Goal: Transaction & Acquisition: Purchase product/service

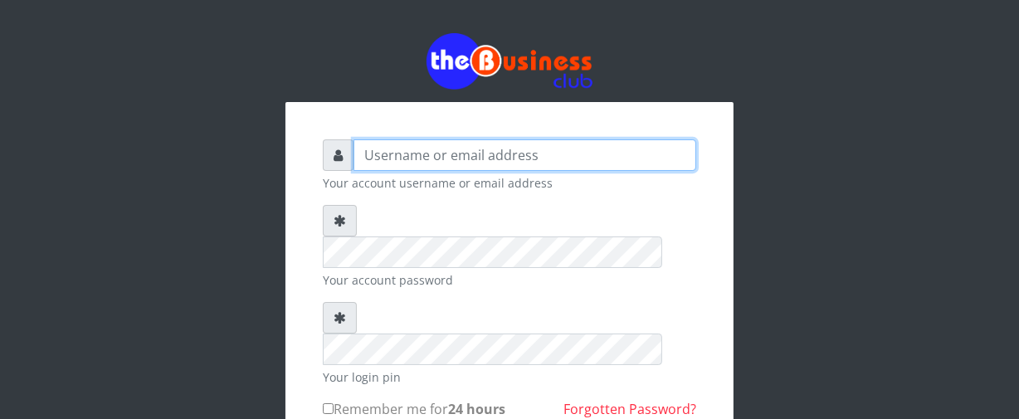
type input "Nacybaby"
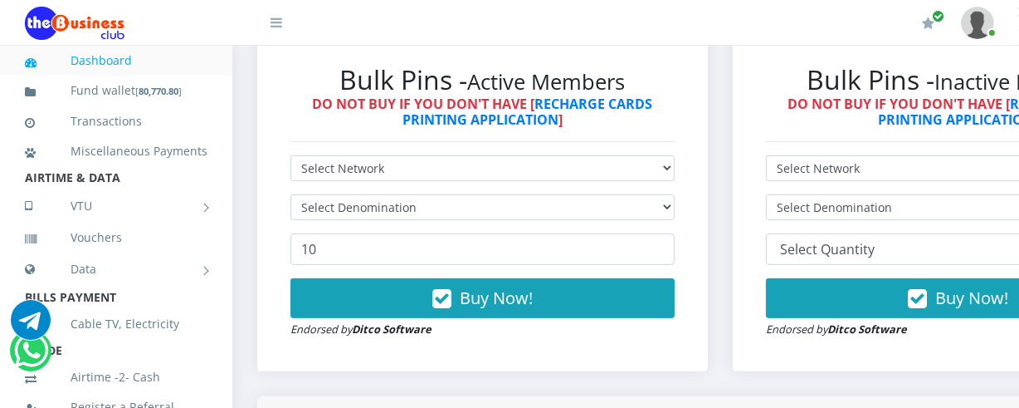
scroll to position [497, 0]
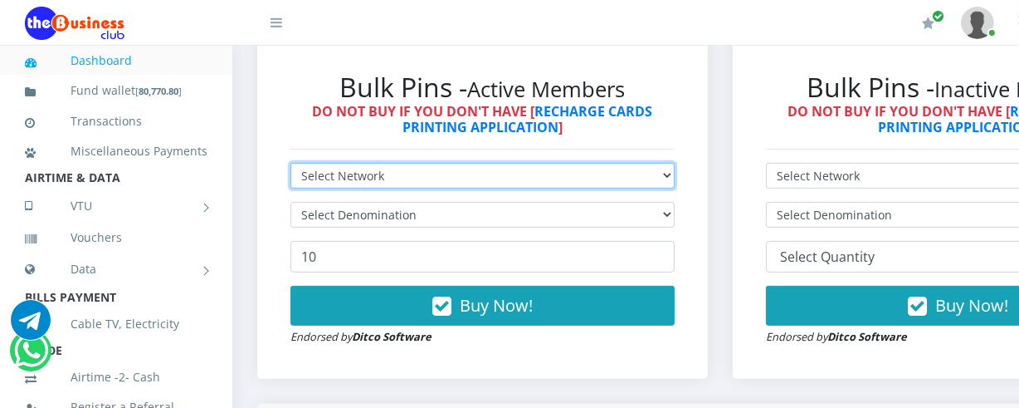
click at [675, 176] on select "Select Network MTN Globacom 9Mobile Airtel" at bounding box center [483, 176] width 384 height 26
select select "MTN"
click at [291, 165] on select "Select Network MTN Globacom 9Mobile Airtel" at bounding box center [483, 176] width 384 height 26
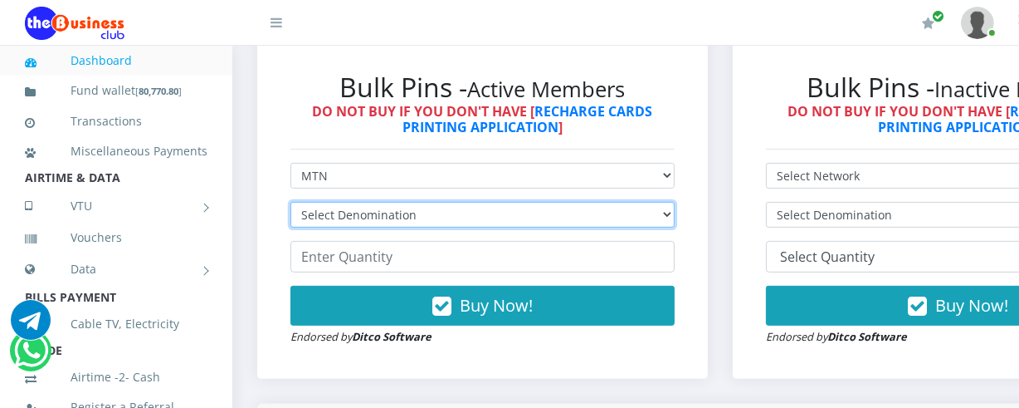
drag, startPoint x: 656, startPoint y: 222, endPoint x: 676, endPoint y: 212, distance: 22.3
click at [675, 212] on select "Select Denomination MTN NGN100 - ₦96.94 MTN NGN200 - ₦193.88 MTN NGN400 - ₦387.…" at bounding box center [483, 215] width 384 height 26
select select "484.7-500"
click at [291, 204] on select "Select Denomination MTN NGN100 - ₦96.94 MTN NGN200 - ₦193.88 MTN NGN400 - ₦387.…" at bounding box center [483, 215] width 384 height 26
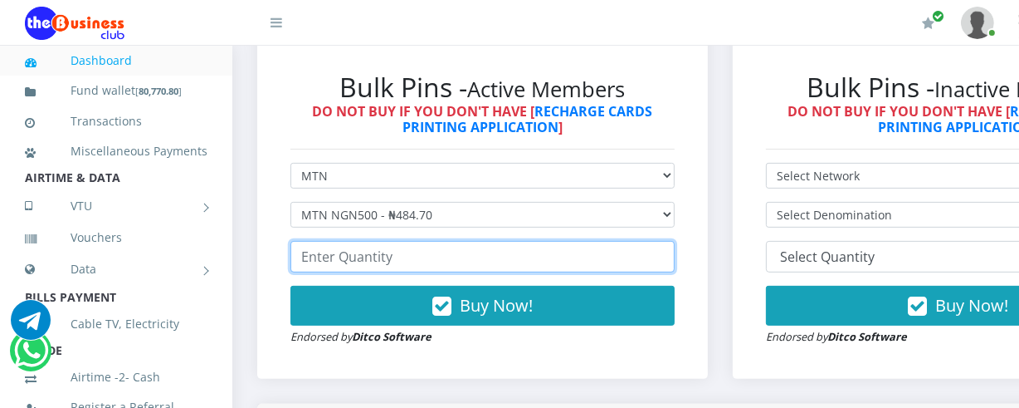
click at [300, 261] on input "number" at bounding box center [483, 257] width 384 height 32
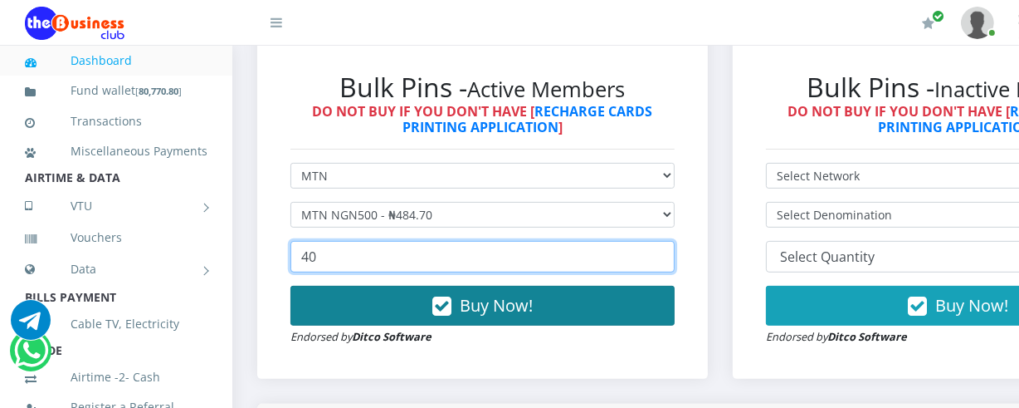
type input "40"
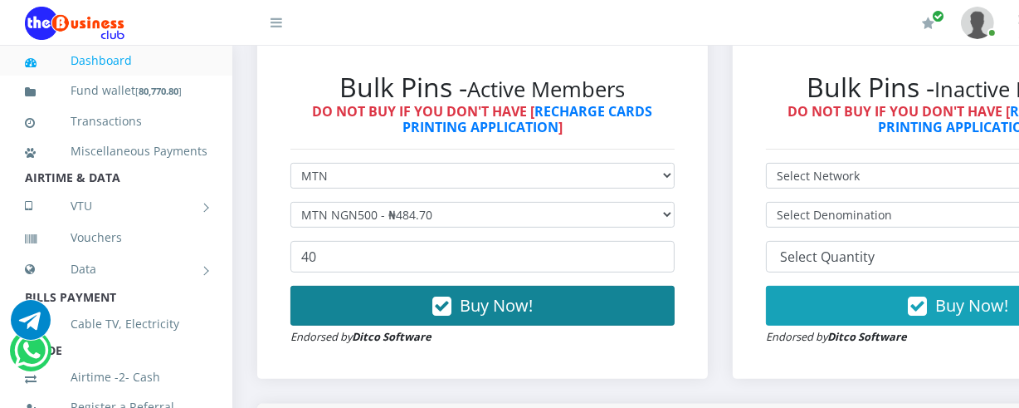
click at [475, 300] on span "Buy Now!" at bounding box center [496, 305] width 73 height 22
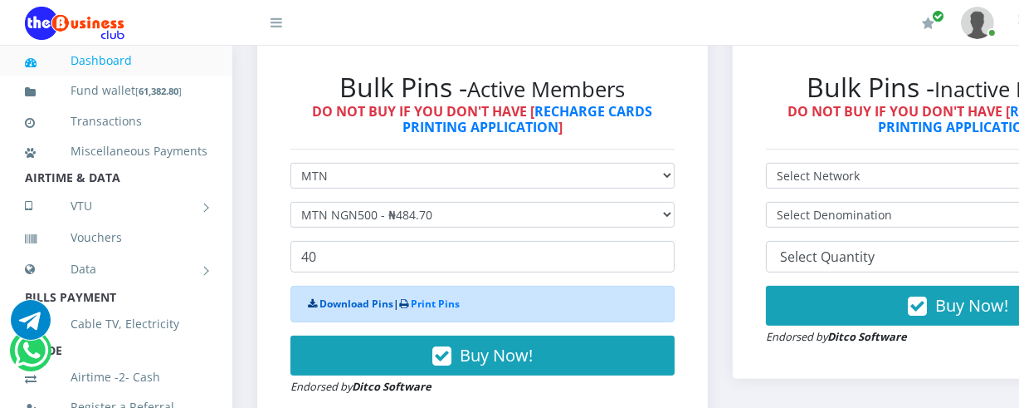
click at [356, 301] on link "Download Pins" at bounding box center [357, 303] width 74 height 14
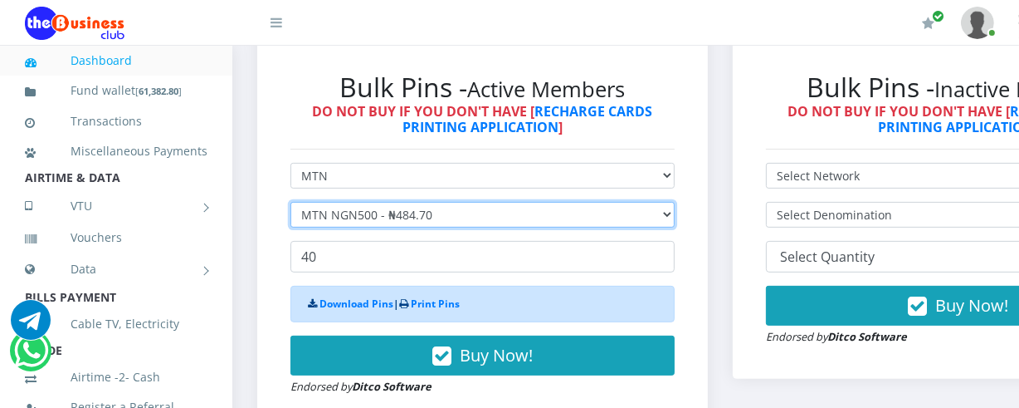
click at [675, 220] on select "Select Denomination MTN NGN100 - ₦96.94 MTN NGN200 - ₦193.88 MTN NGN400 - ₦387.…" at bounding box center [483, 215] width 384 height 26
select select "96.94-100"
click at [291, 204] on select "Select Denomination MTN NGN100 - ₦96.94 MTN NGN200 - ₦193.88 MTN NGN400 - ₦387.…" at bounding box center [483, 215] width 384 height 26
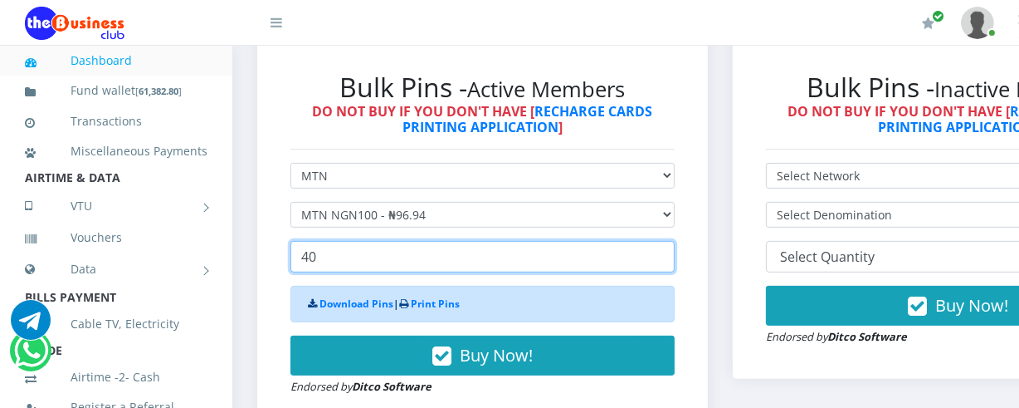
click at [301, 261] on input "40" at bounding box center [483, 257] width 384 height 32
click at [331, 261] on input "1040" at bounding box center [483, 257] width 384 height 32
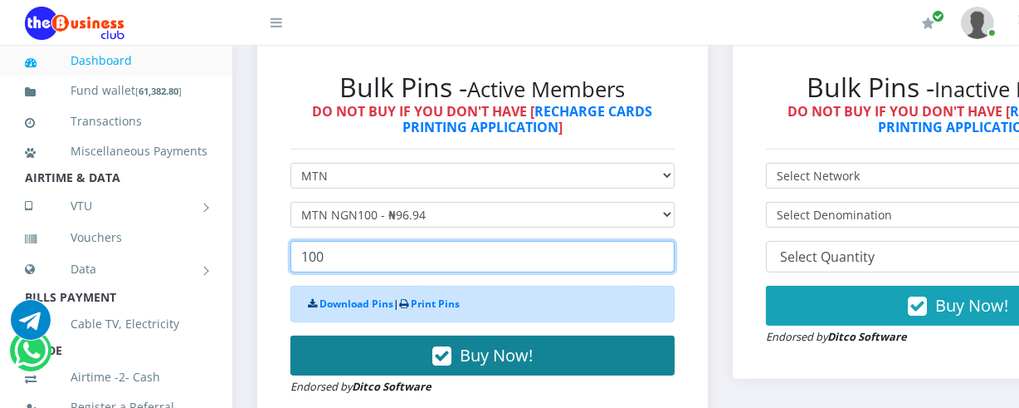
type input "100"
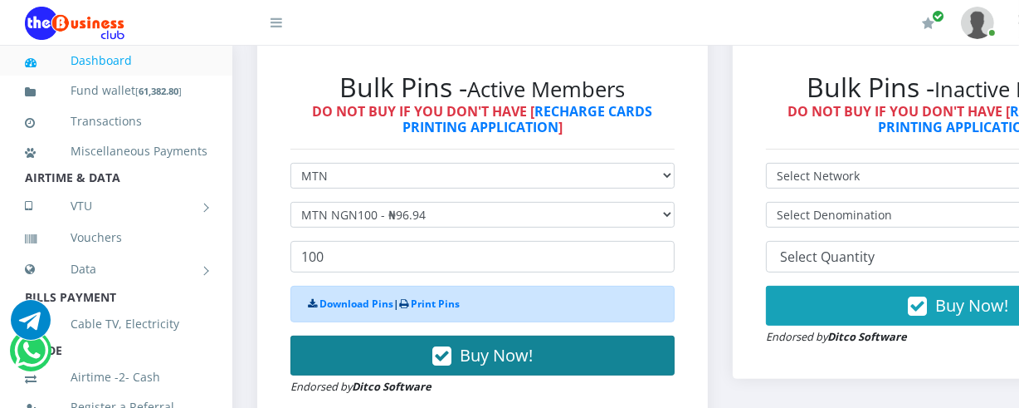
click at [471, 356] on span "Buy Now!" at bounding box center [496, 355] width 73 height 22
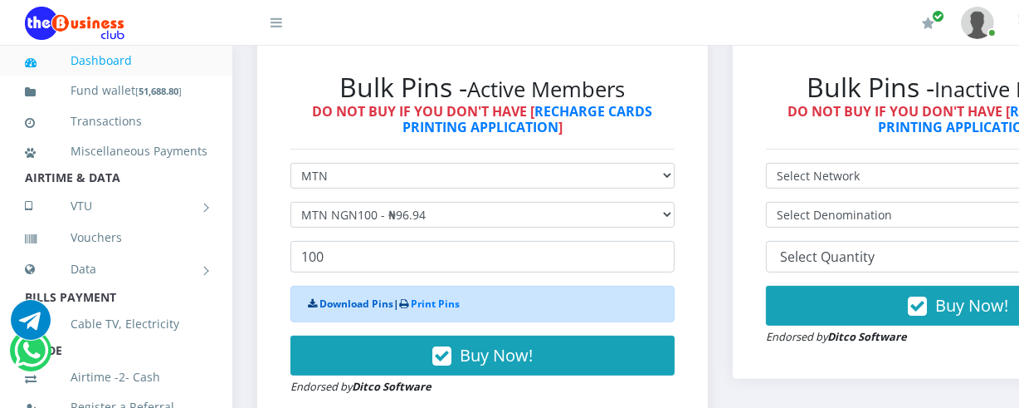
click at [324, 304] on link "Download Pins" at bounding box center [357, 303] width 74 height 14
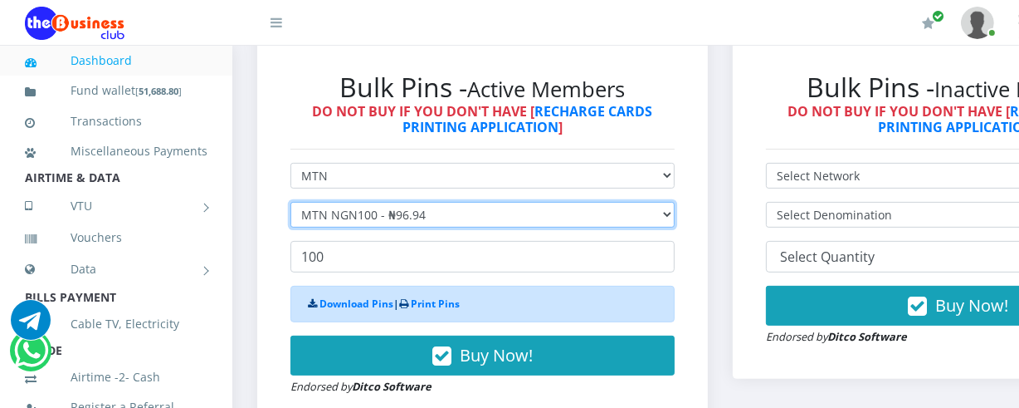
click at [675, 220] on select "Select Denomination MTN NGN100 - ₦96.94 MTN NGN200 - ₦193.88 MTN NGN400 - ₦387.…" at bounding box center [483, 215] width 384 height 26
select select "193.88-200"
click at [291, 204] on select "Select Denomination MTN NGN100 - ₦96.94 MTN NGN200 - ₦193.88 MTN NGN400 - ₦387.…" at bounding box center [483, 215] width 384 height 26
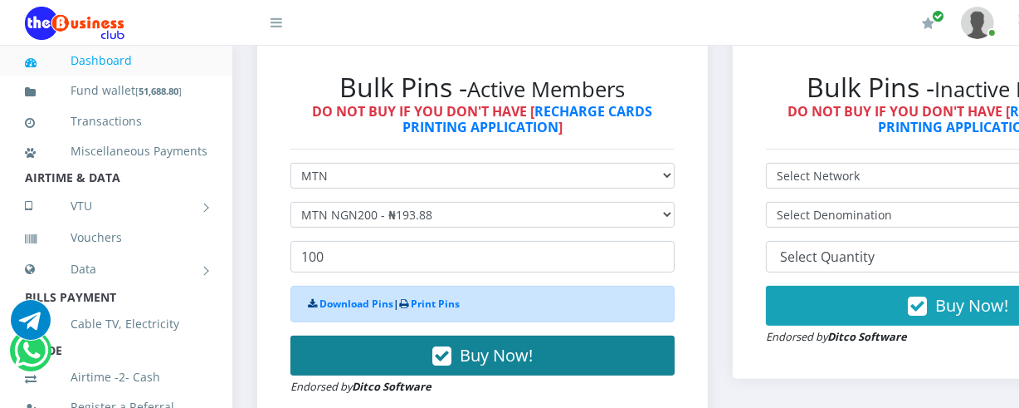
click at [477, 357] on span "Buy Now!" at bounding box center [496, 355] width 73 height 22
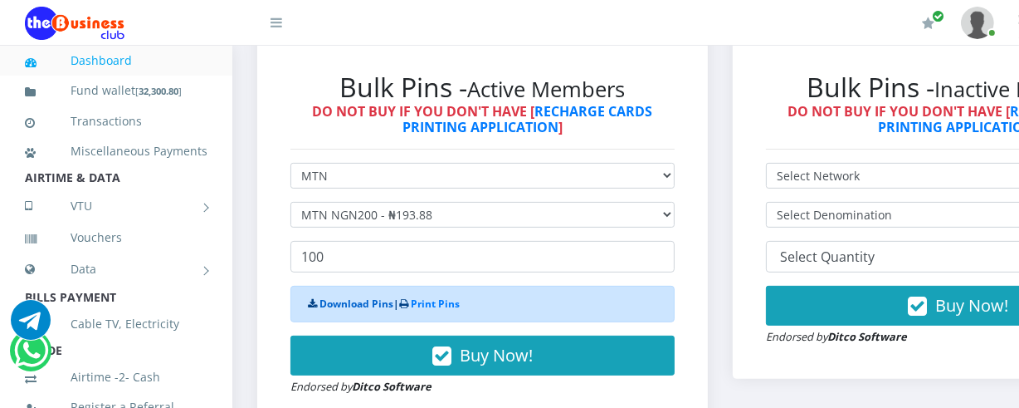
click at [377, 303] on link "Download Pins" at bounding box center [357, 303] width 74 height 14
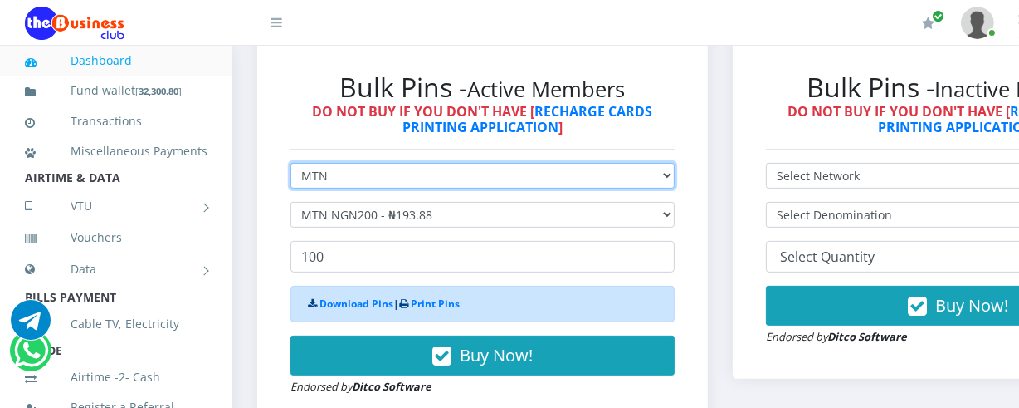
click at [675, 178] on select "Select Network MTN Globacom 9Mobile Airtel" at bounding box center [483, 176] width 384 height 26
select select "Airtel"
click at [291, 165] on select "Select Network MTN Globacom 9Mobile Airtel" at bounding box center [483, 176] width 384 height 26
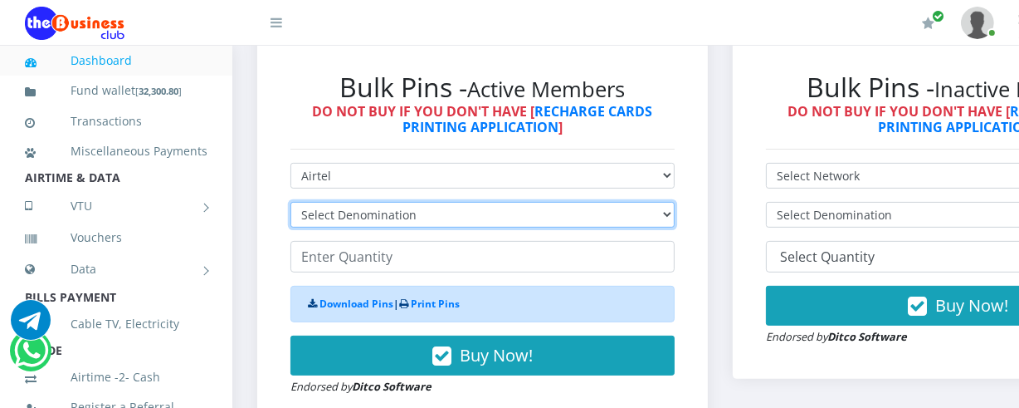
click at [675, 216] on select "Select Denomination Airtel NGN100 - ₦96.36 Airtel NGN200 - ₦192.72 Airtel NGN50…" at bounding box center [483, 215] width 384 height 26
select select "481.8-500"
click at [291, 204] on select "Select Denomination Airtel NGN100 - ₦96.36 Airtel NGN200 - ₦192.72 Airtel NGN50…" at bounding box center [483, 215] width 384 height 26
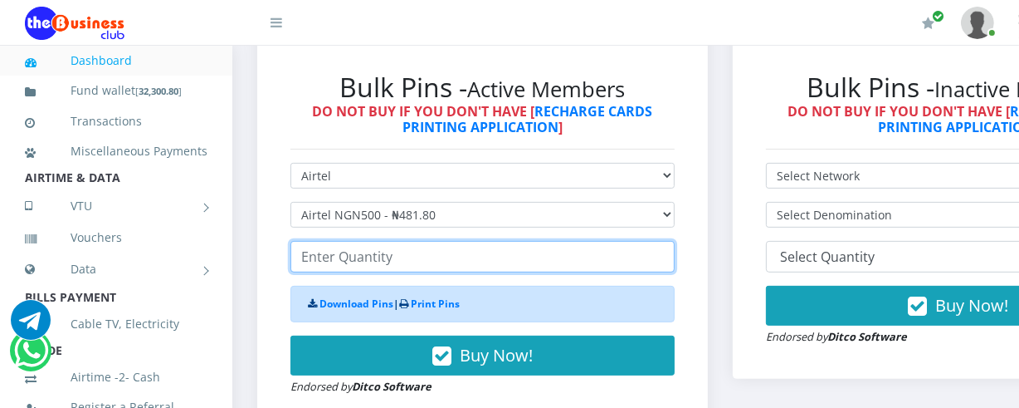
click at [303, 257] on input "number" at bounding box center [483, 257] width 384 height 32
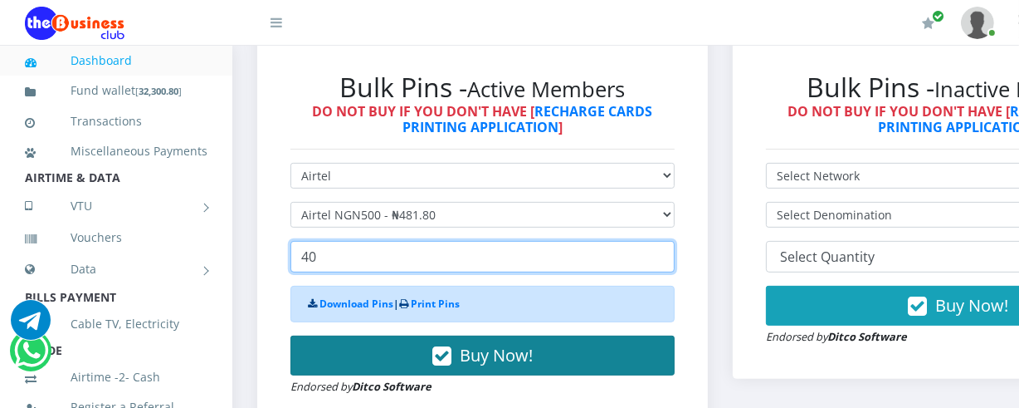
type input "40"
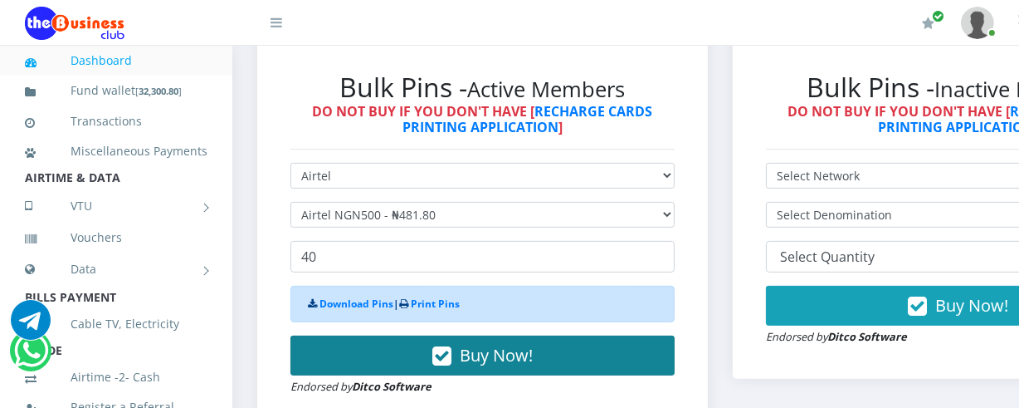
click at [496, 354] on span "Buy Now!" at bounding box center [496, 355] width 73 height 22
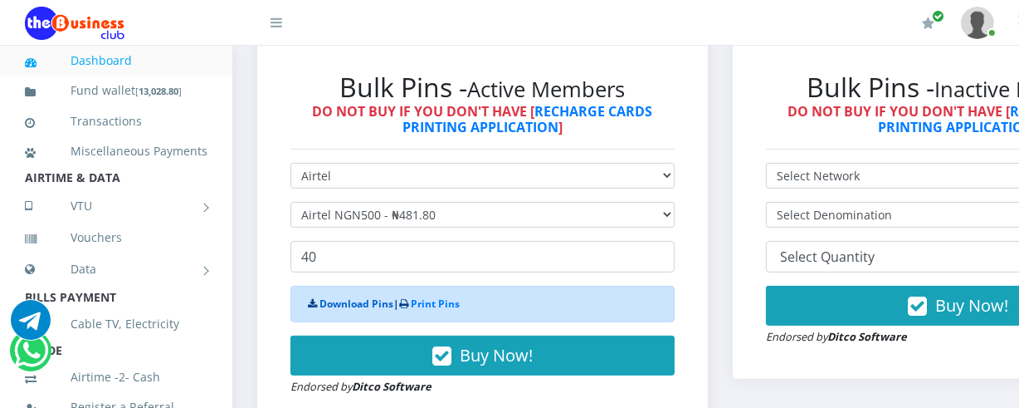
click at [371, 301] on link "Download Pins" at bounding box center [357, 303] width 74 height 14
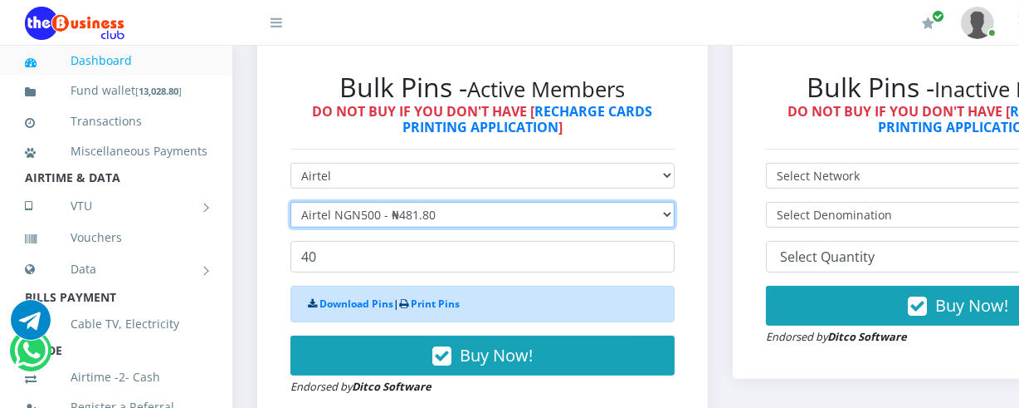
click at [675, 214] on select "Select Denomination Airtel NGN100 - ₦96.36 Airtel NGN200 - ₦192.72 Airtel NGN50…" at bounding box center [483, 215] width 384 height 26
click at [291, 204] on select "Select Denomination Airtel NGN100 - ₦96.36 Airtel NGN200 - ₦192.72 Airtel NGN50…" at bounding box center [483, 215] width 384 height 26
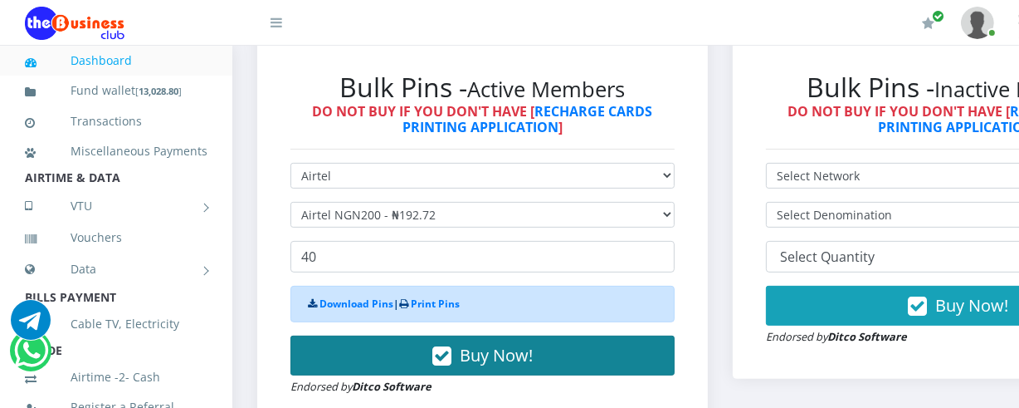
click at [492, 351] on span "Buy Now!" at bounding box center [496, 355] width 73 height 22
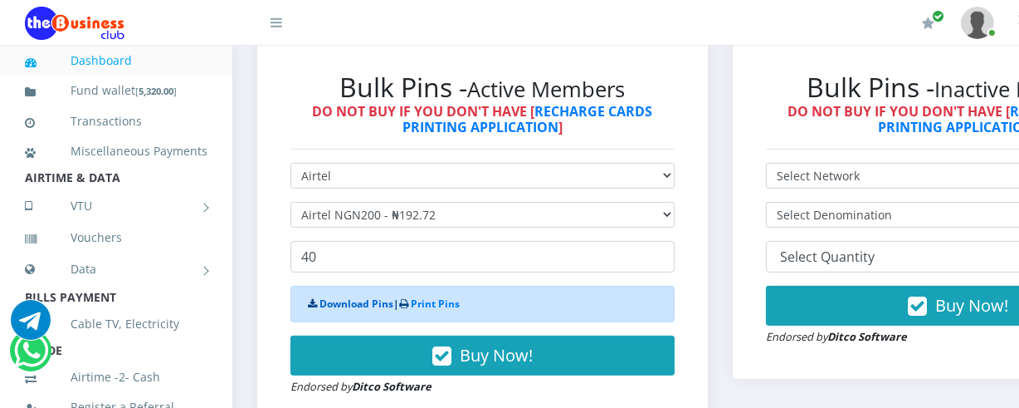
click at [359, 306] on link "Download Pins" at bounding box center [357, 303] width 74 height 14
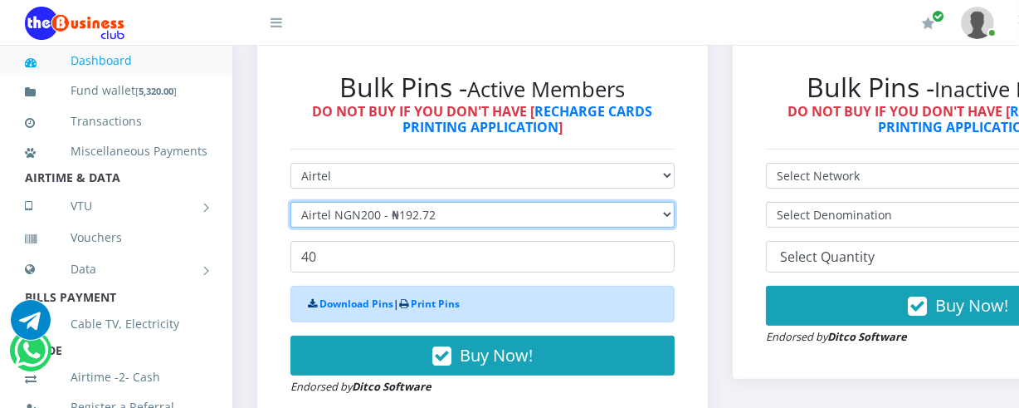
click at [675, 218] on select "Select Denomination Airtel NGN100 - ₦96.36 Airtel NGN200 - ₦192.72 Airtel NGN50…" at bounding box center [483, 215] width 384 height 26
select select "96.36-100"
click at [291, 204] on select "Select Denomination Airtel NGN100 - ₦96.36 Airtel NGN200 - ₦192.72 Airtel NGN50…" at bounding box center [483, 215] width 384 height 26
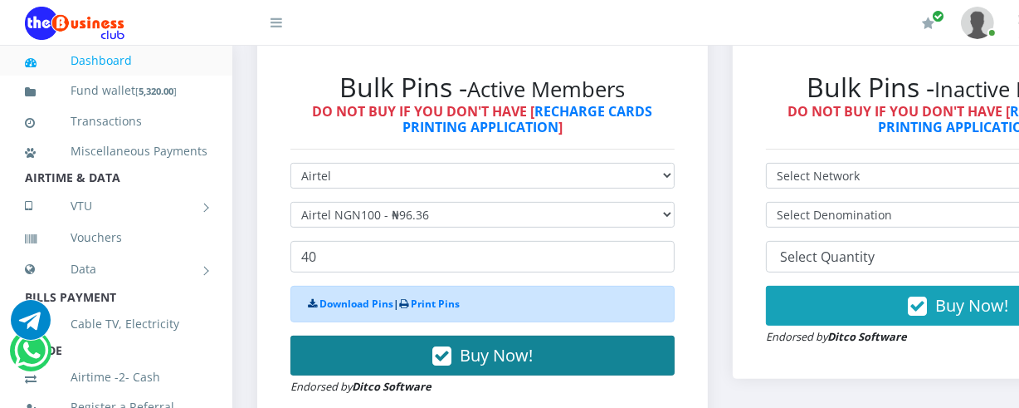
click at [515, 356] on span "Buy Now!" at bounding box center [496, 355] width 73 height 22
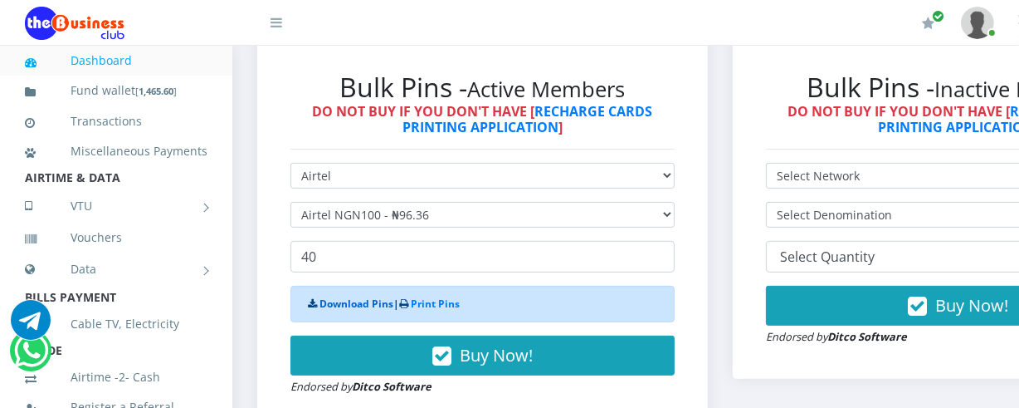
click at [349, 303] on link "Download Pins" at bounding box center [357, 303] width 74 height 14
click at [134, 53] on link "Dashboard" at bounding box center [116, 61] width 183 height 38
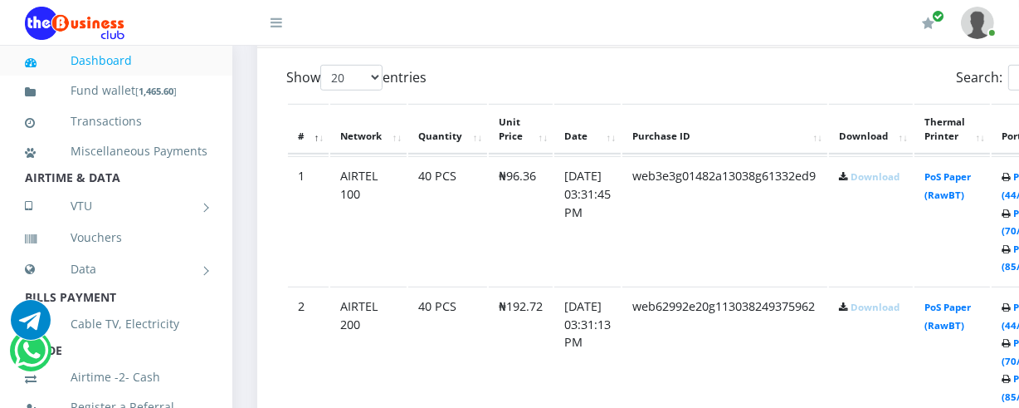
scroll to position [901, 0]
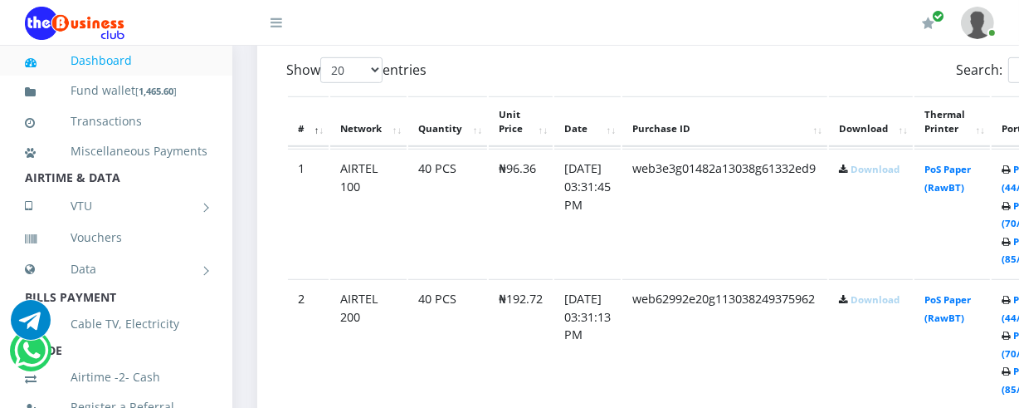
click at [888, 169] on link "Download" at bounding box center [875, 169] width 49 height 12
click at [990, 163] on td "PoS Paper (RawBT)" at bounding box center [953, 213] width 76 height 129
click at [883, 298] on link "Download" at bounding box center [875, 299] width 49 height 12
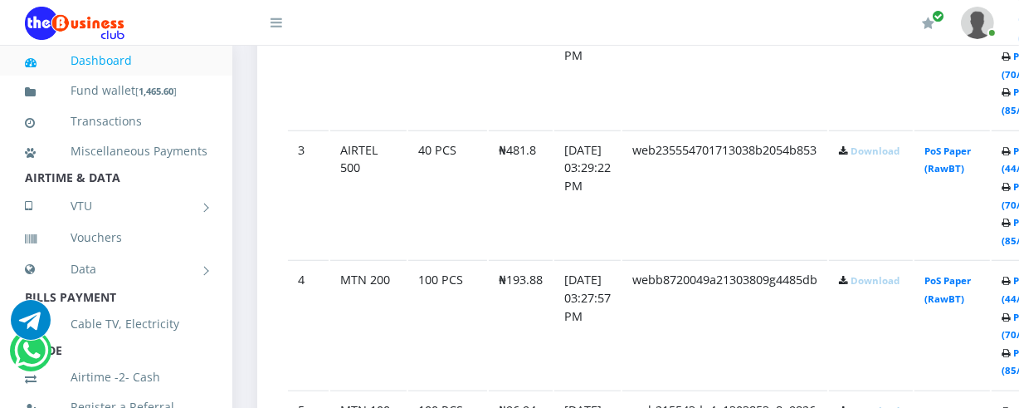
scroll to position [1212, 0]
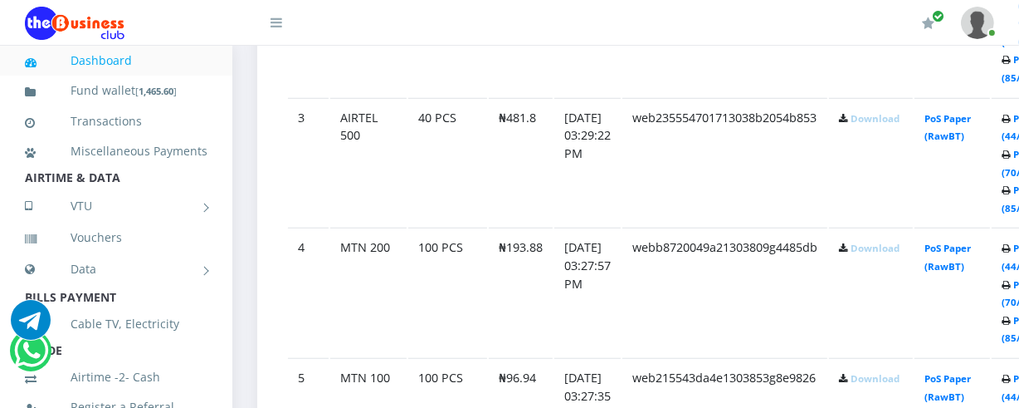
click at [883, 118] on link "Download" at bounding box center [875, 118] width 49 height 12
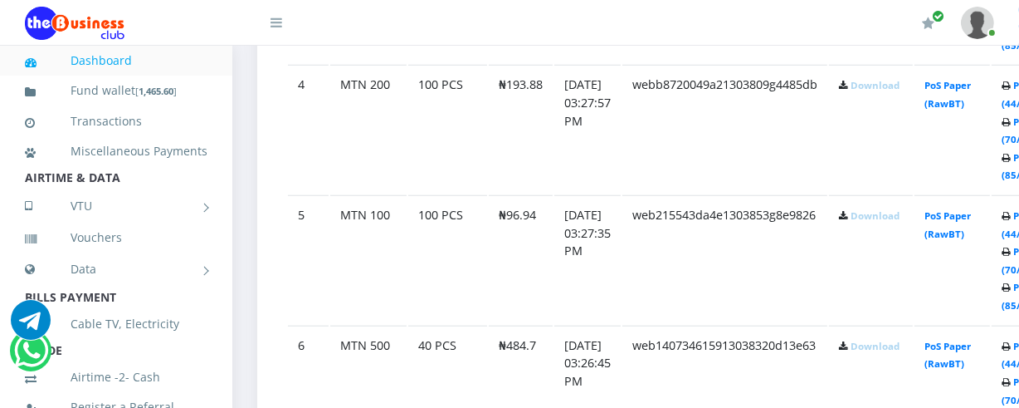
scroll to position [1367, 0]
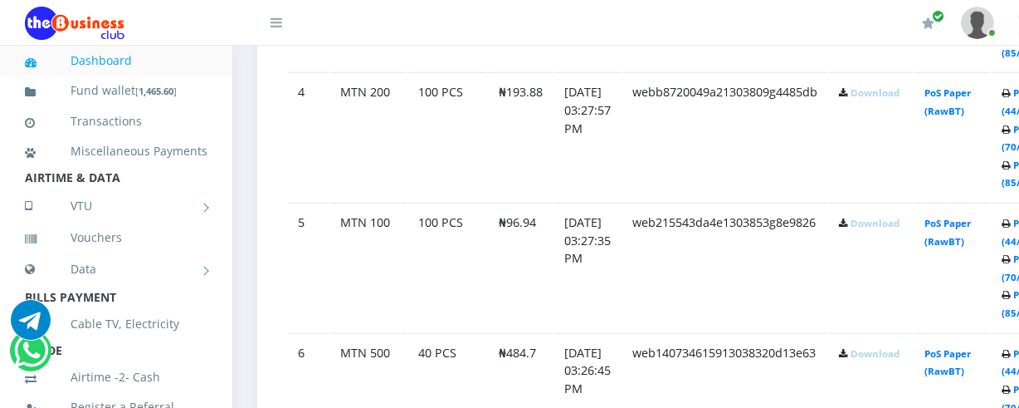
click at [891, 92] on link "Download" at bounding box center [875, 92] width 49 height 12
click at [1017, 188] on td "Print (44/pg) Print (70/pg) Print (85/pg)" at bounding box center [1028, 136] width 72 height 129
click at [897, 225] on link "Download" at bounding box center [875, 223] width 49 height 12
click at [890, 349] on link "Download" at bounding box center [875, 353] width 49 height 12
